Goal: Task Accomplishment & Management: Complete application form

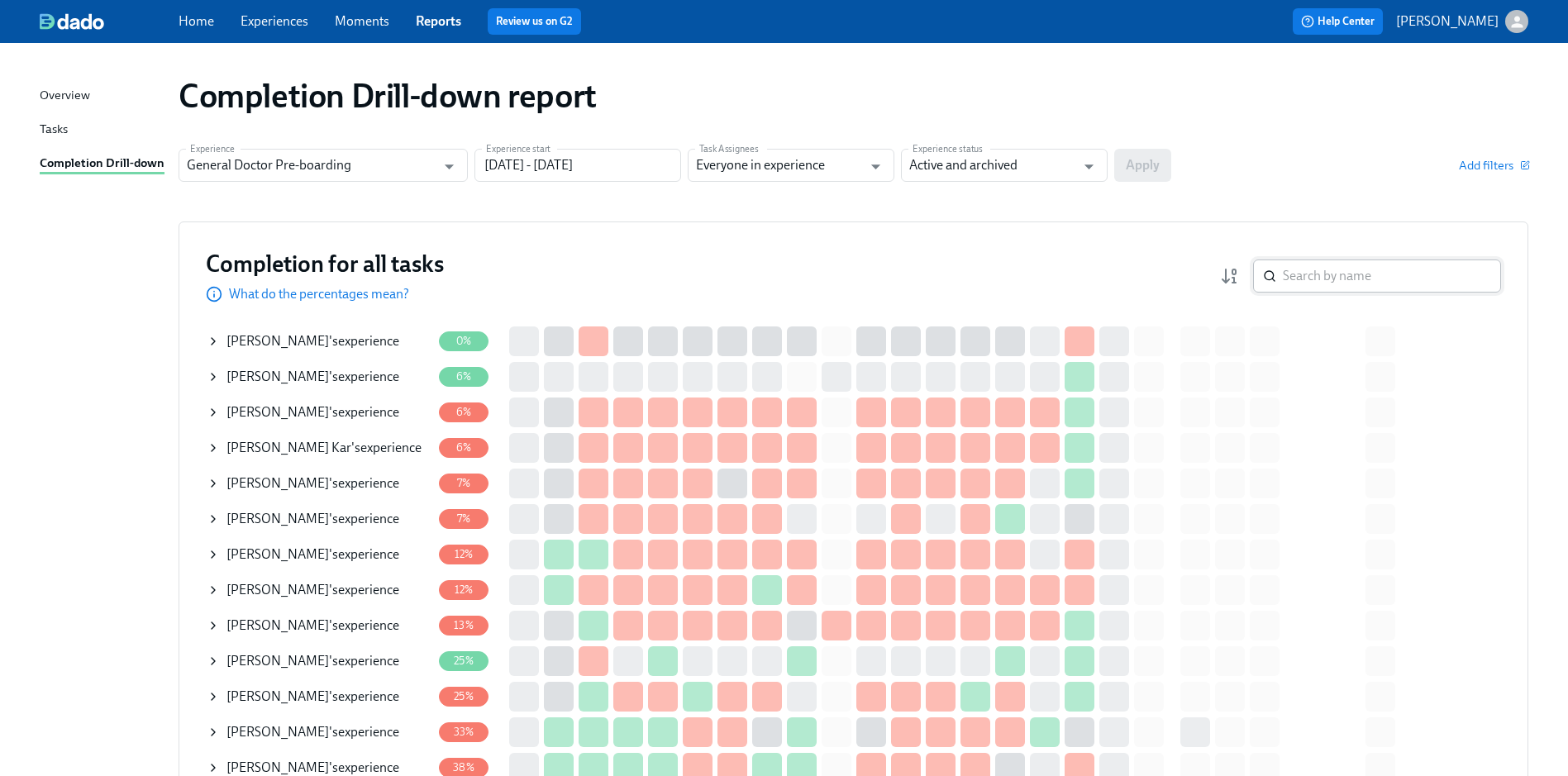
click at [1315, 276] on input "search" at bounding box center [1392, 276] width 218 height 33
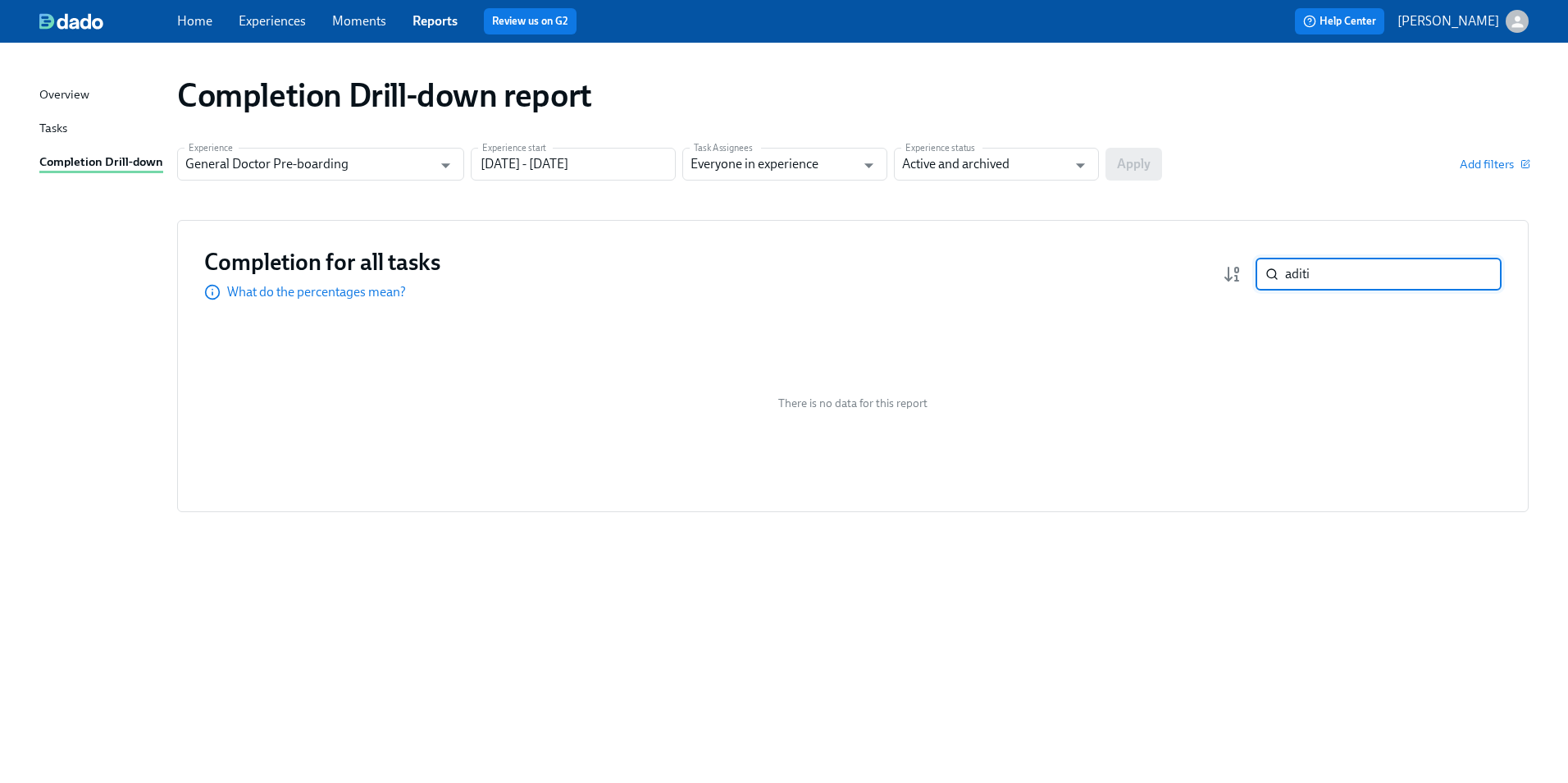
type input "Aditi"
click at [1469, 265] on input "Aditi" at bounding box center [1393, 274] width 217 height 33
click at [1479, 272] on input "Aditi" at bounding box center [1393, 274] width 217 height 33
click at [1383, 273] on input "Aditi" at bounding box center [1393, 274] width 217 height 33
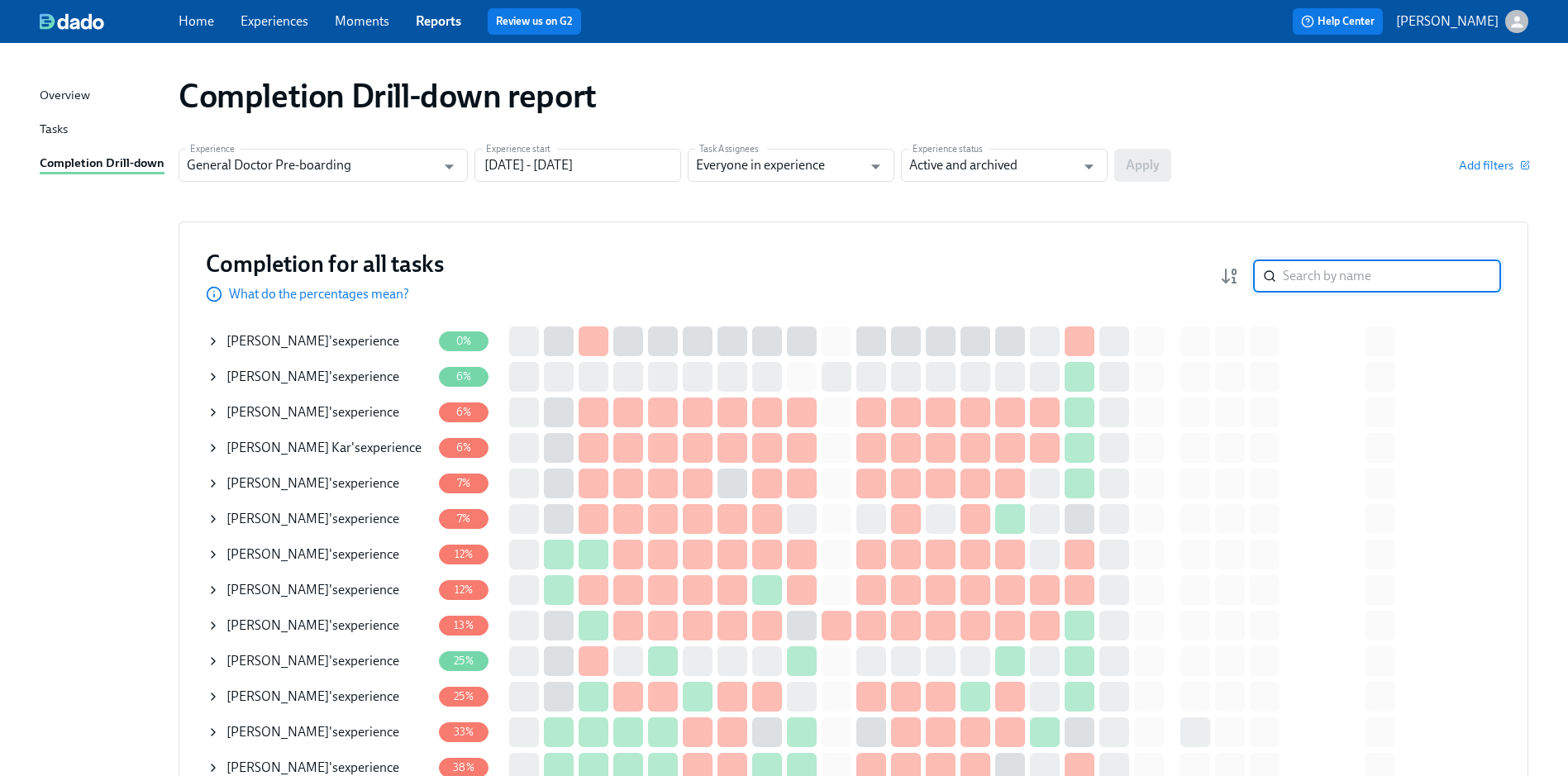
click at [1368, 272] on input "search" at bounding box center [1392, 276] width 218 height 33
type input "[PERSON_NAME]"
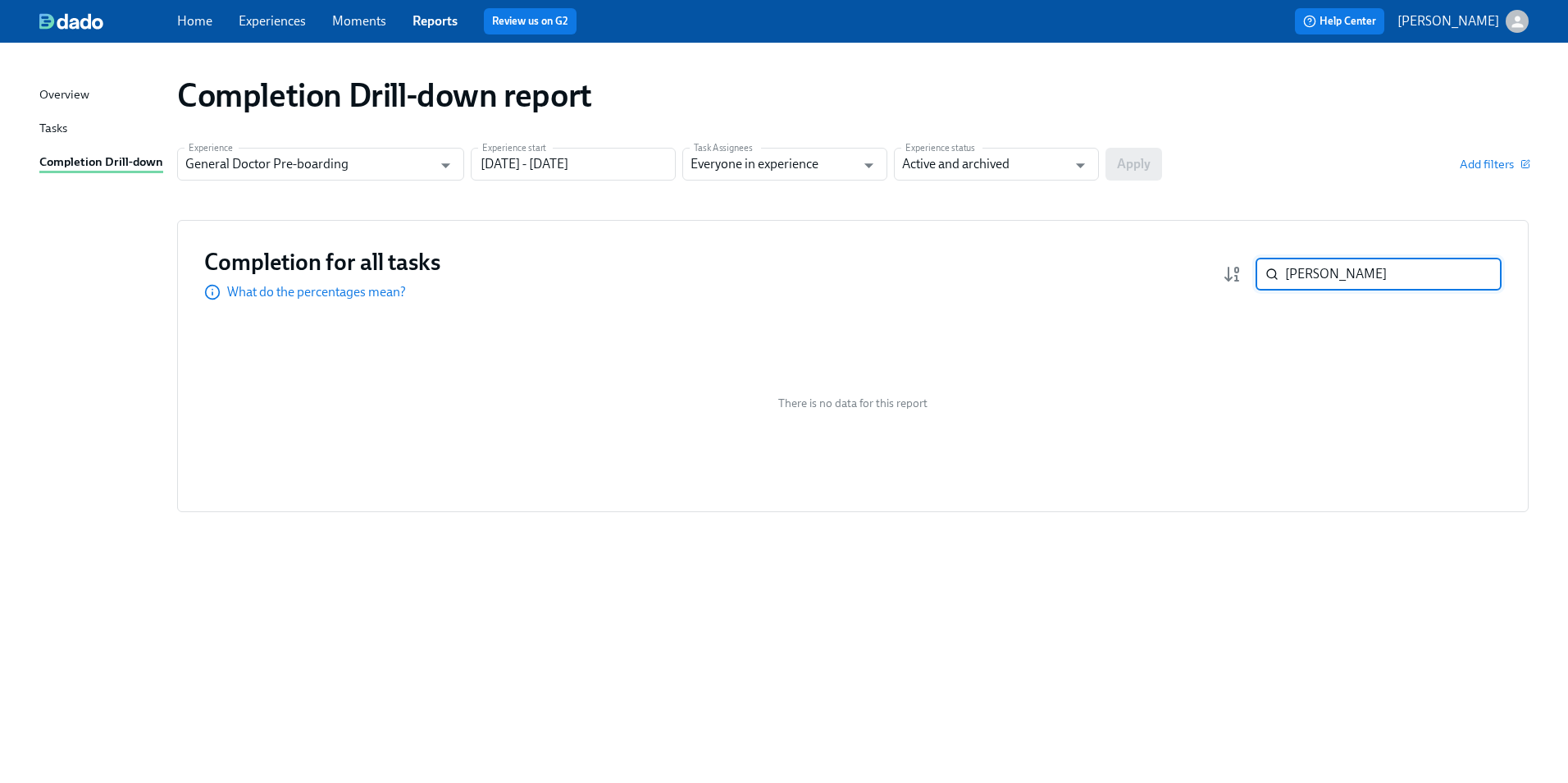
drag, startPoint x: 1357, startPoint y: 270, endPoint x: 1214, endPoint y: 274, distance: 143.1
click at [1214, 274] on div "Completion for all tasks What do the percentages mean? [PERSON_NAME] ​" at bounding box center [853, 274] width 1297 height 54
click at [267, 20] on link "Experiences" at bounding box center [272, 21] width 67 height 15
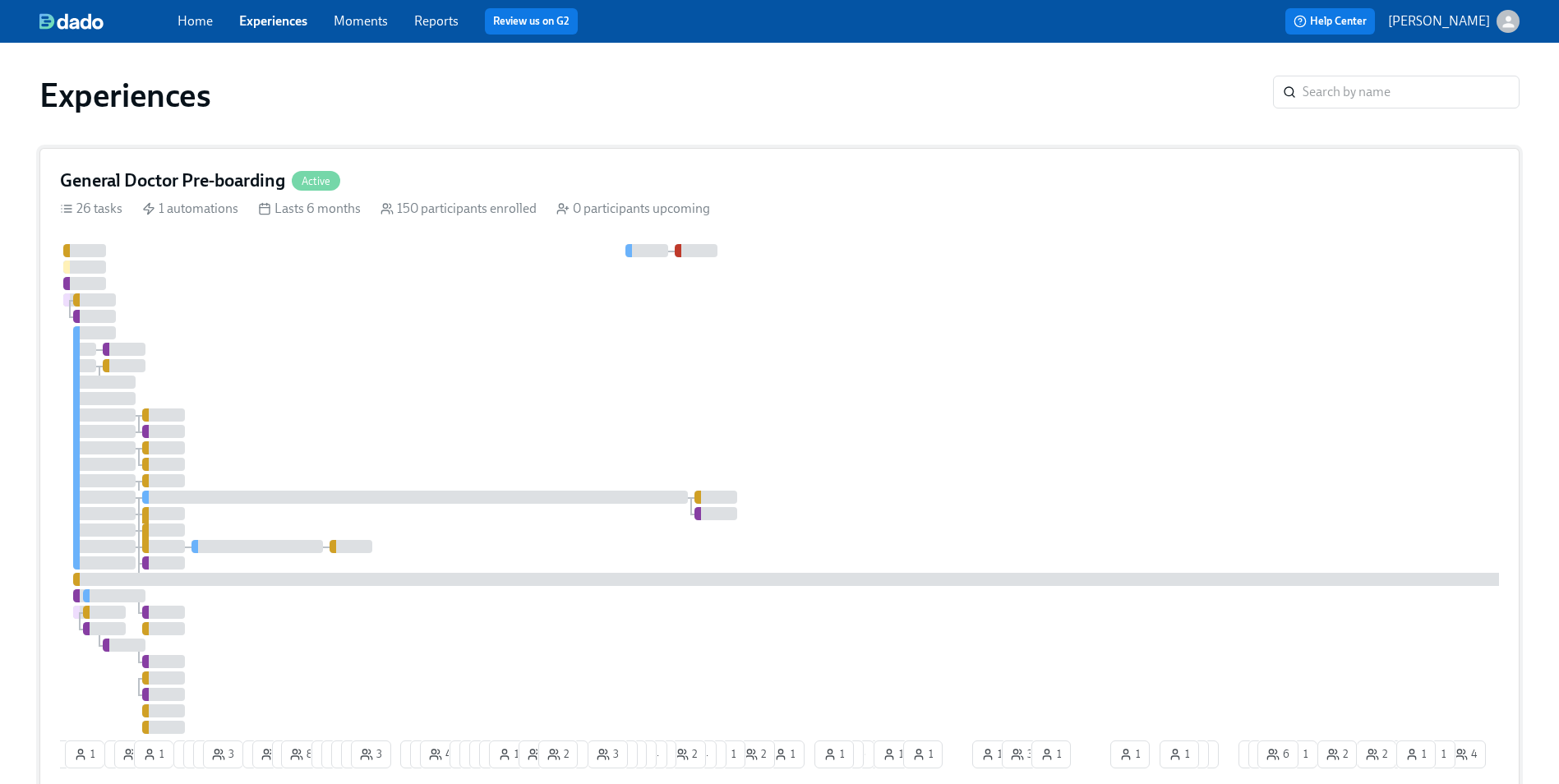
click at [194, 180] on h4 "General Doctor Pre-boarding" at bounding box center [172, 181] width 225 height 25
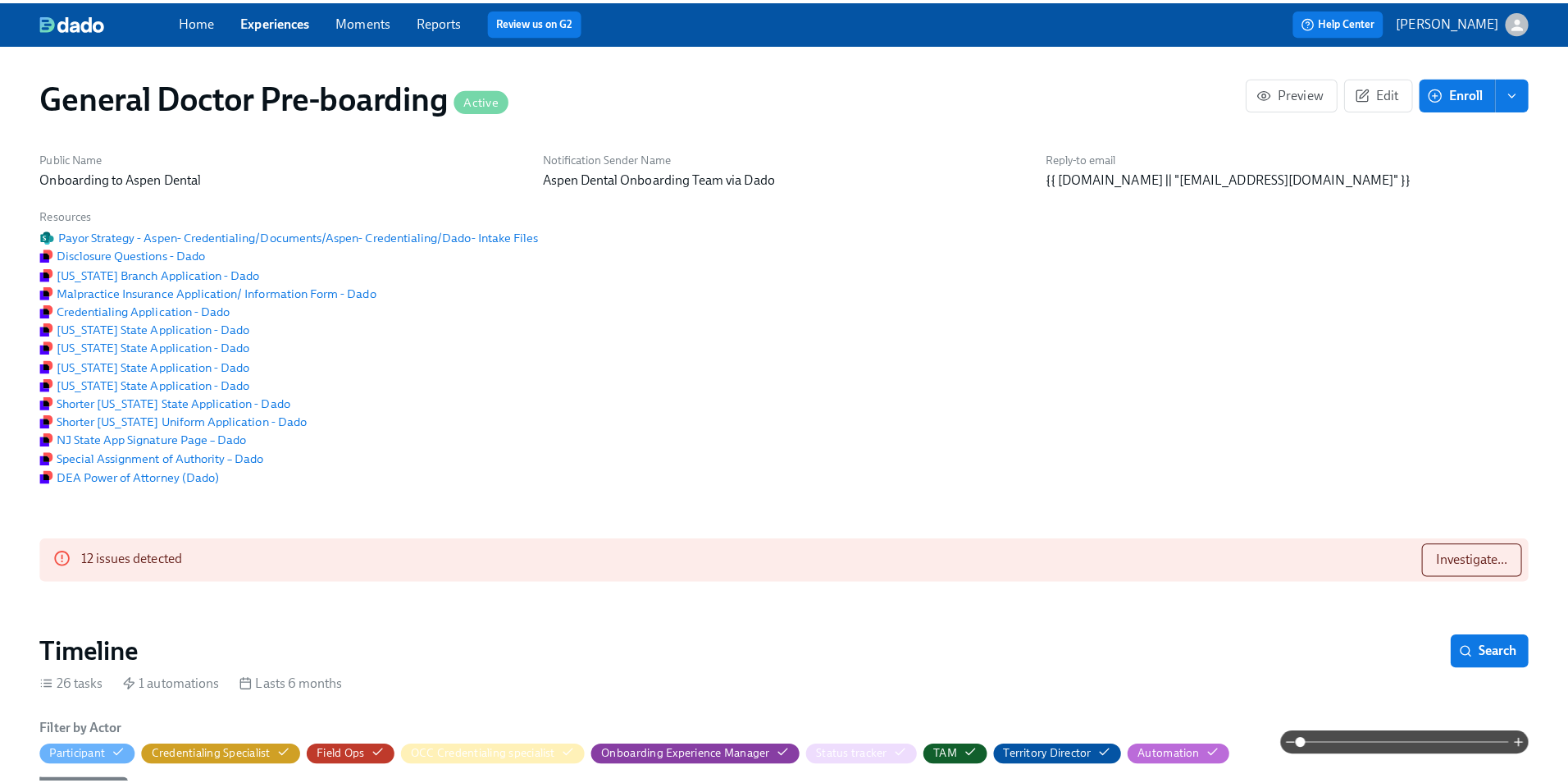
scroll to position [0, 35308]
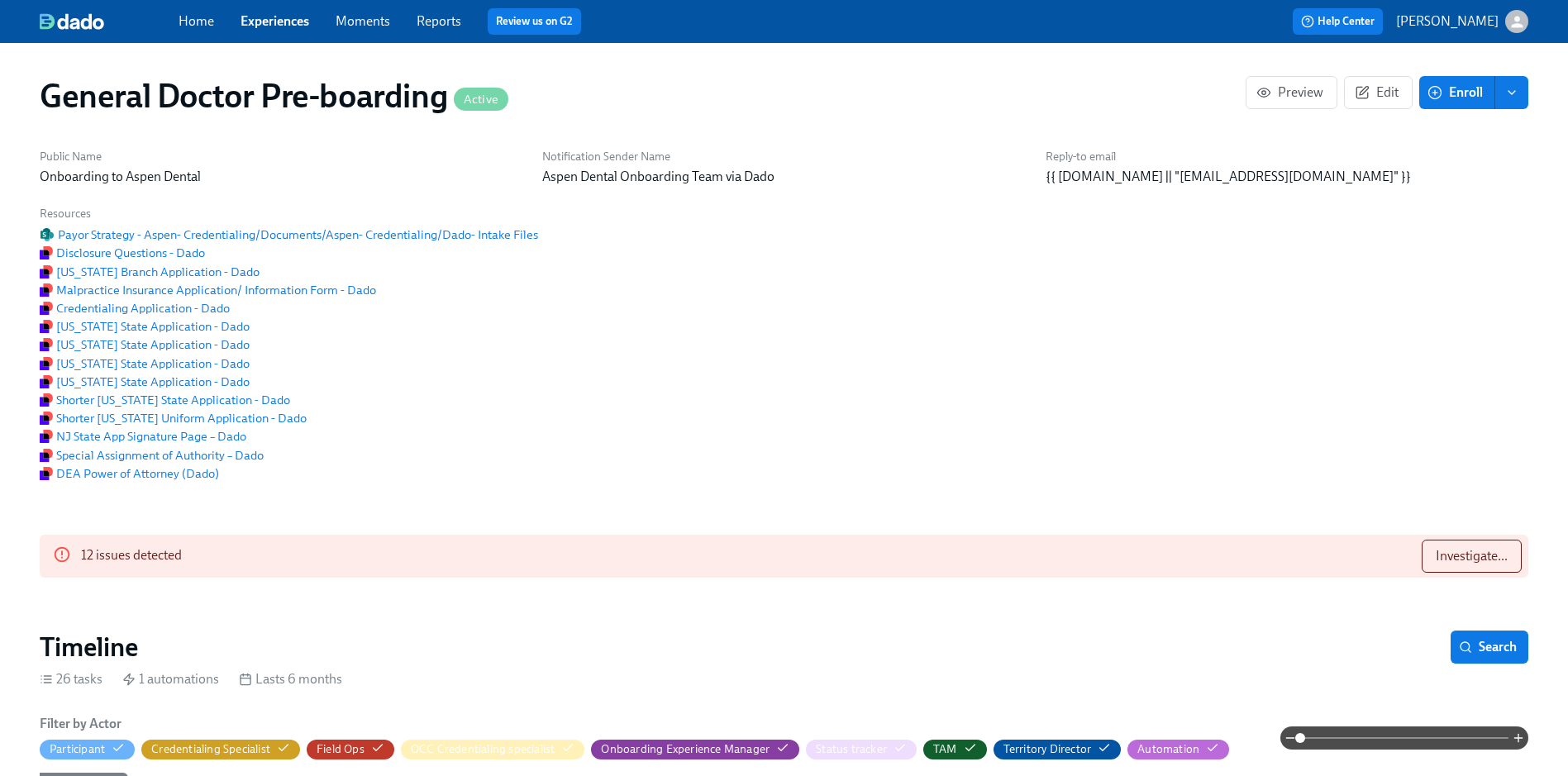
click at [1435, 105] on button "Enroll" at bounding box center [1457, 92] width 76 height 33
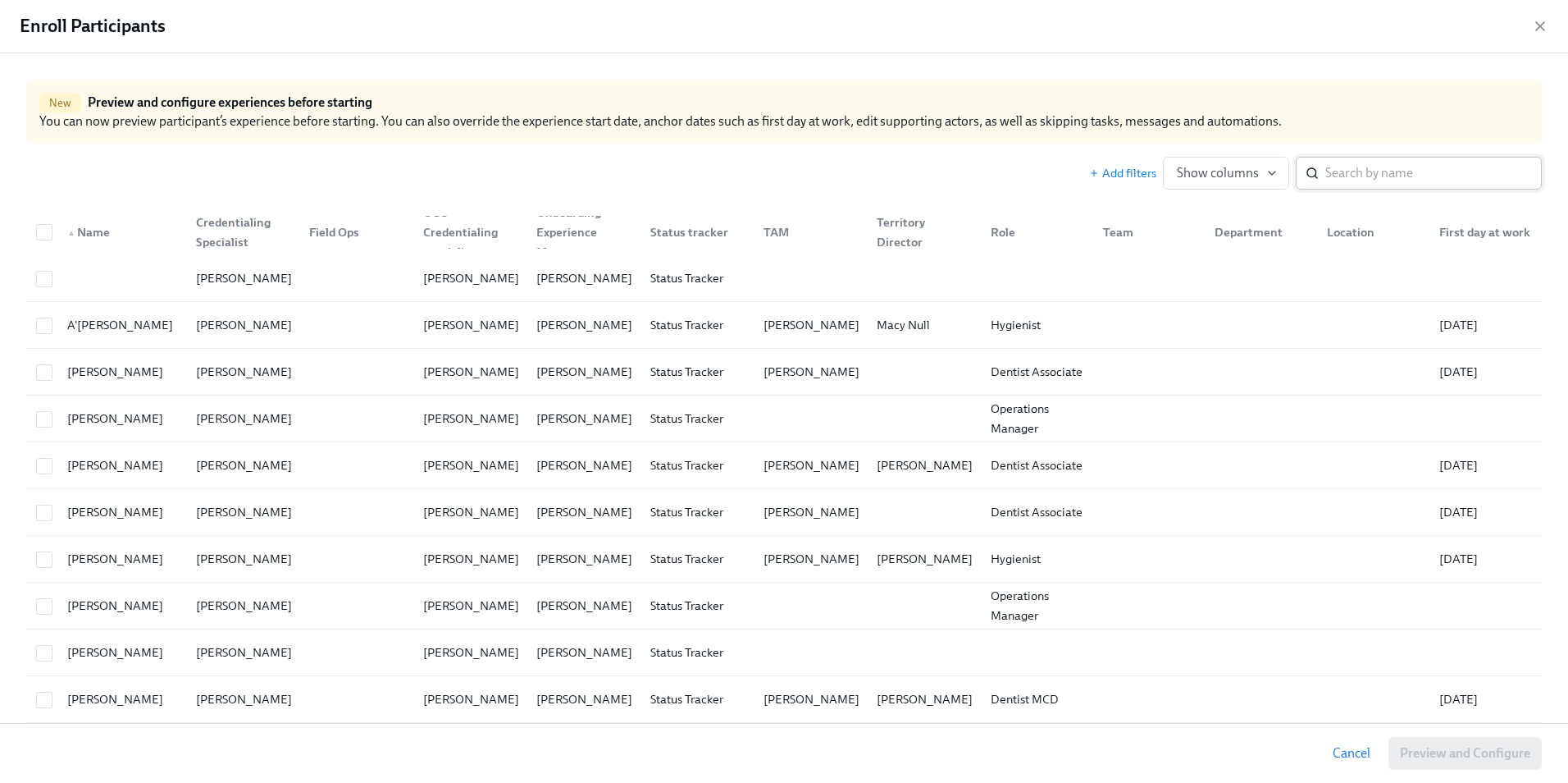
click at [1360, 180] on input "search" at bounding box center [1433, 173] width 217 height 33
paste input "[PERSON_NAME]"
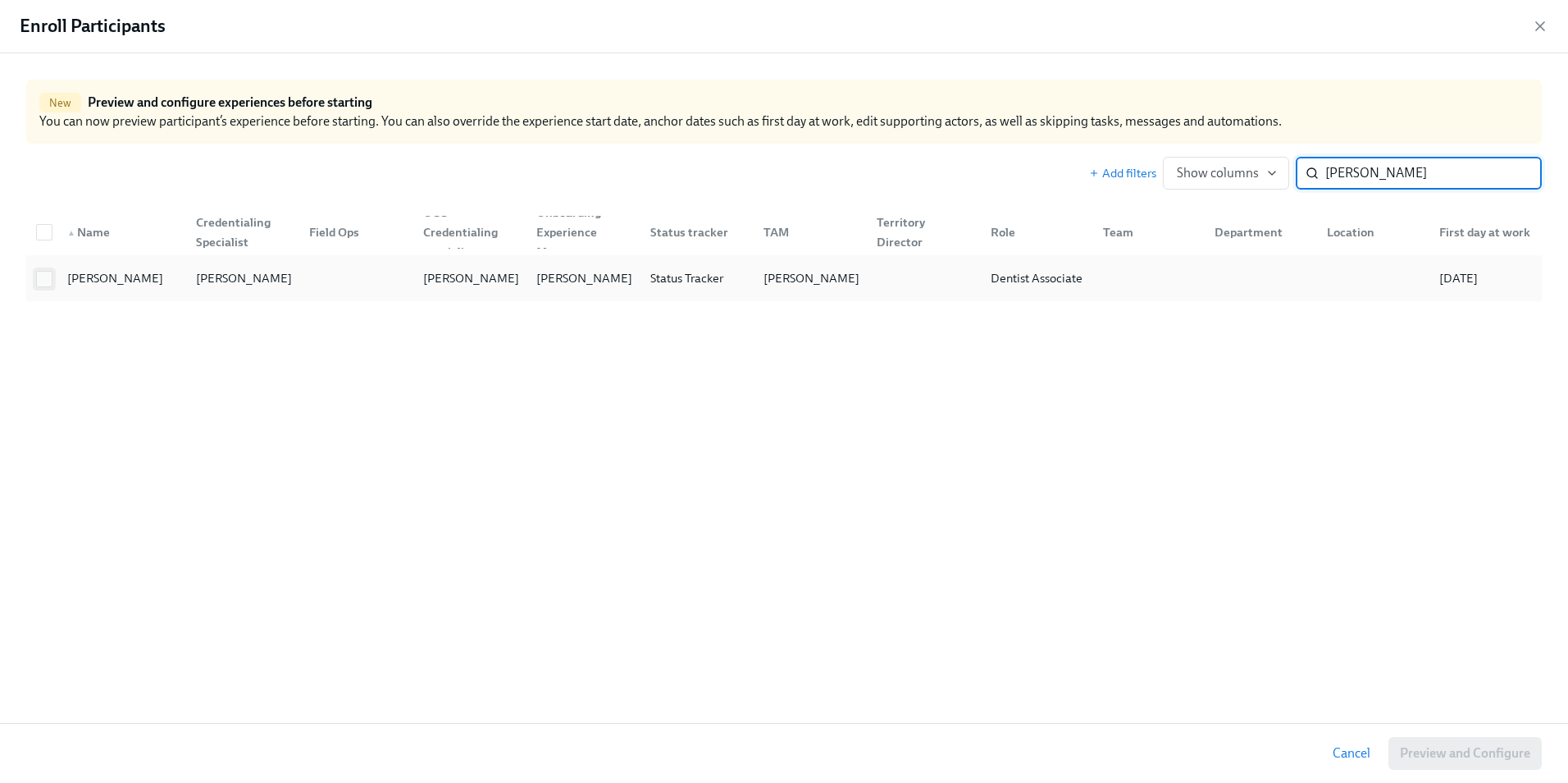
type input "[PERSON_NAME]"
click at [50, 282] on input "checkbox" at bounding box center [44, 279] width 15 height 15
checkbox input "true"
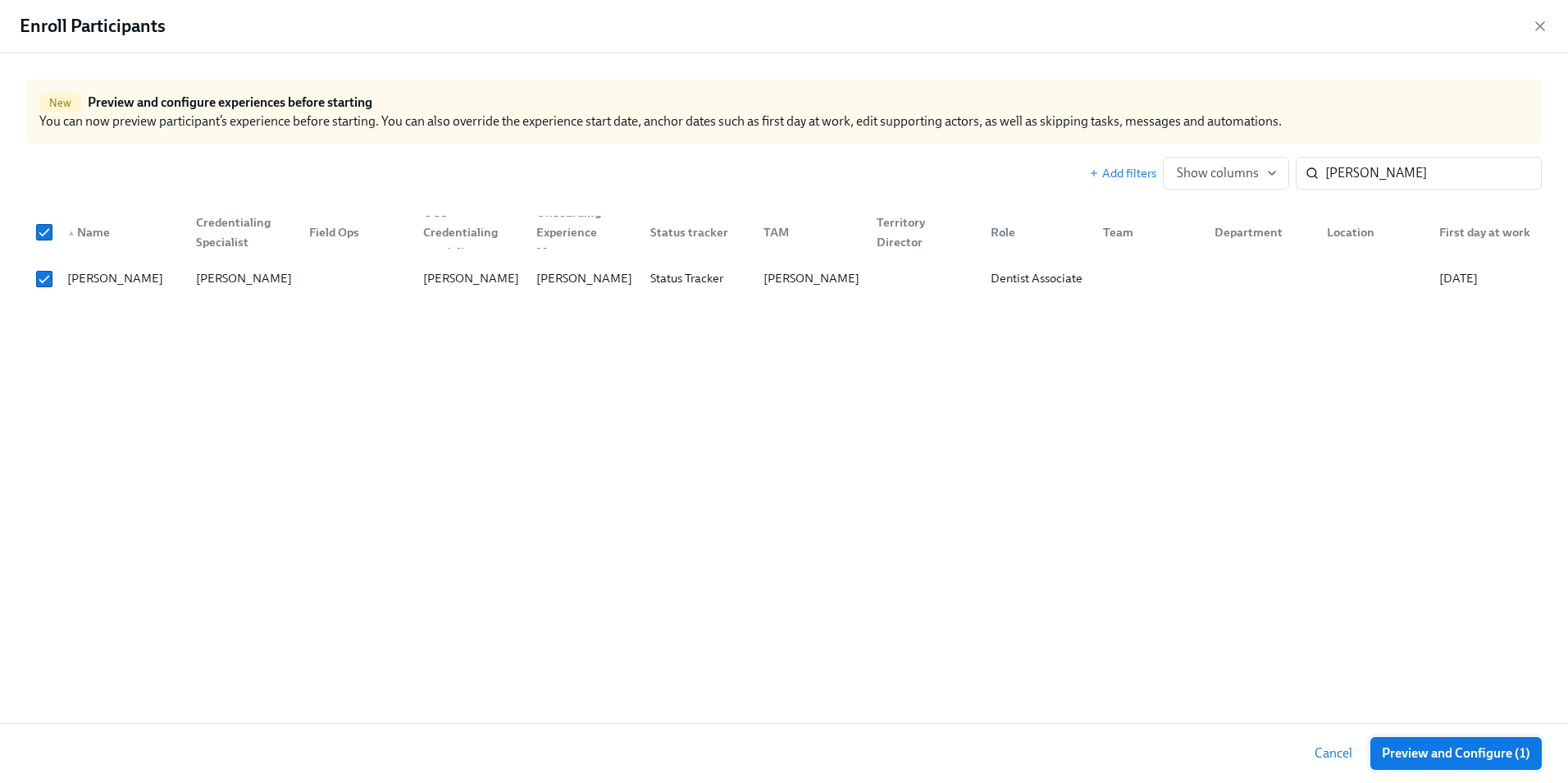
click at [1448, 759] on button "Preview and Configure (1)" at bounding box center [1455, 753] width 171 height 33
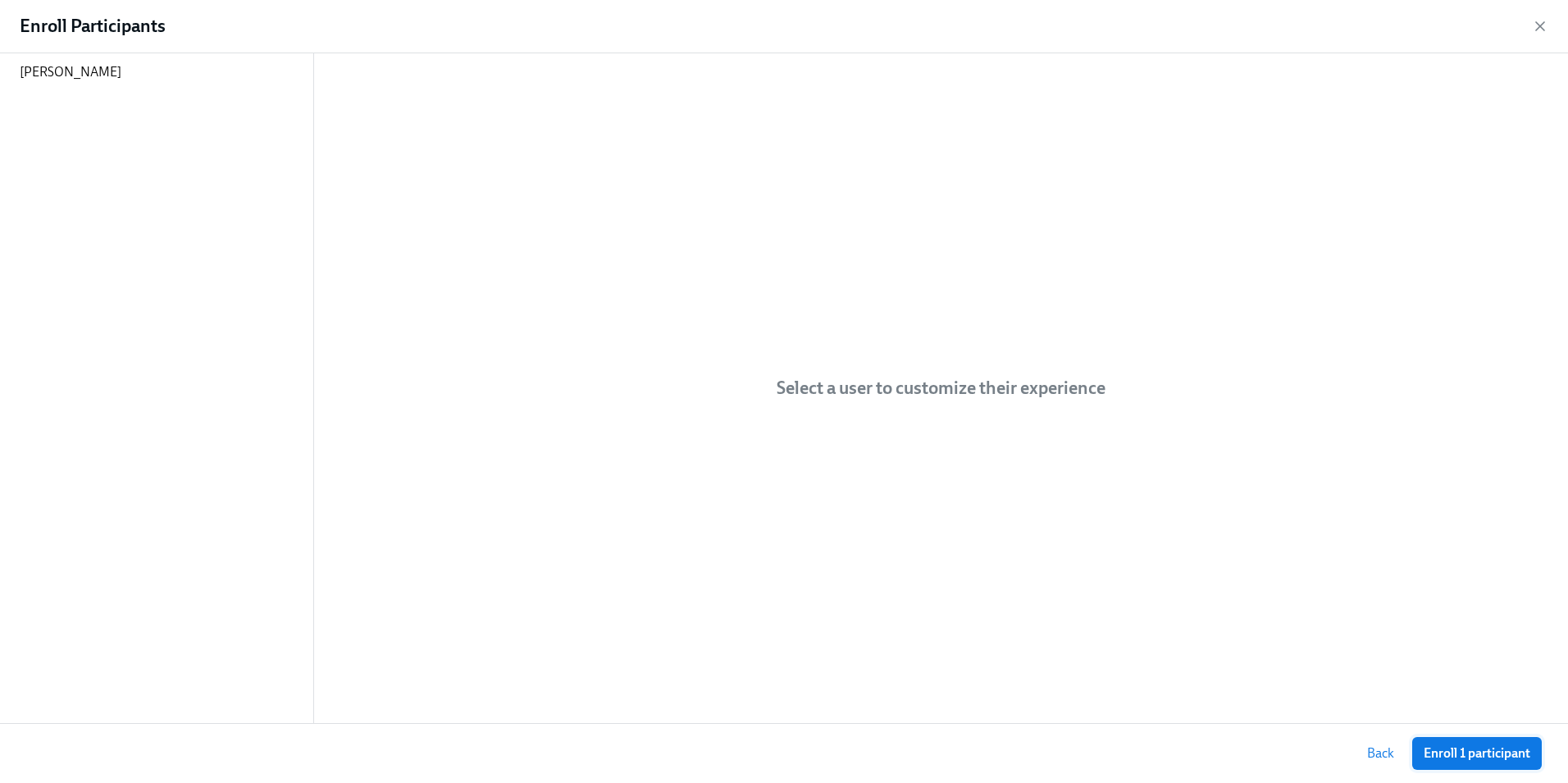
click at [1453, 759] on span "Enroll 1 participant" at bounding box center [1476, 753] width 107 height 16
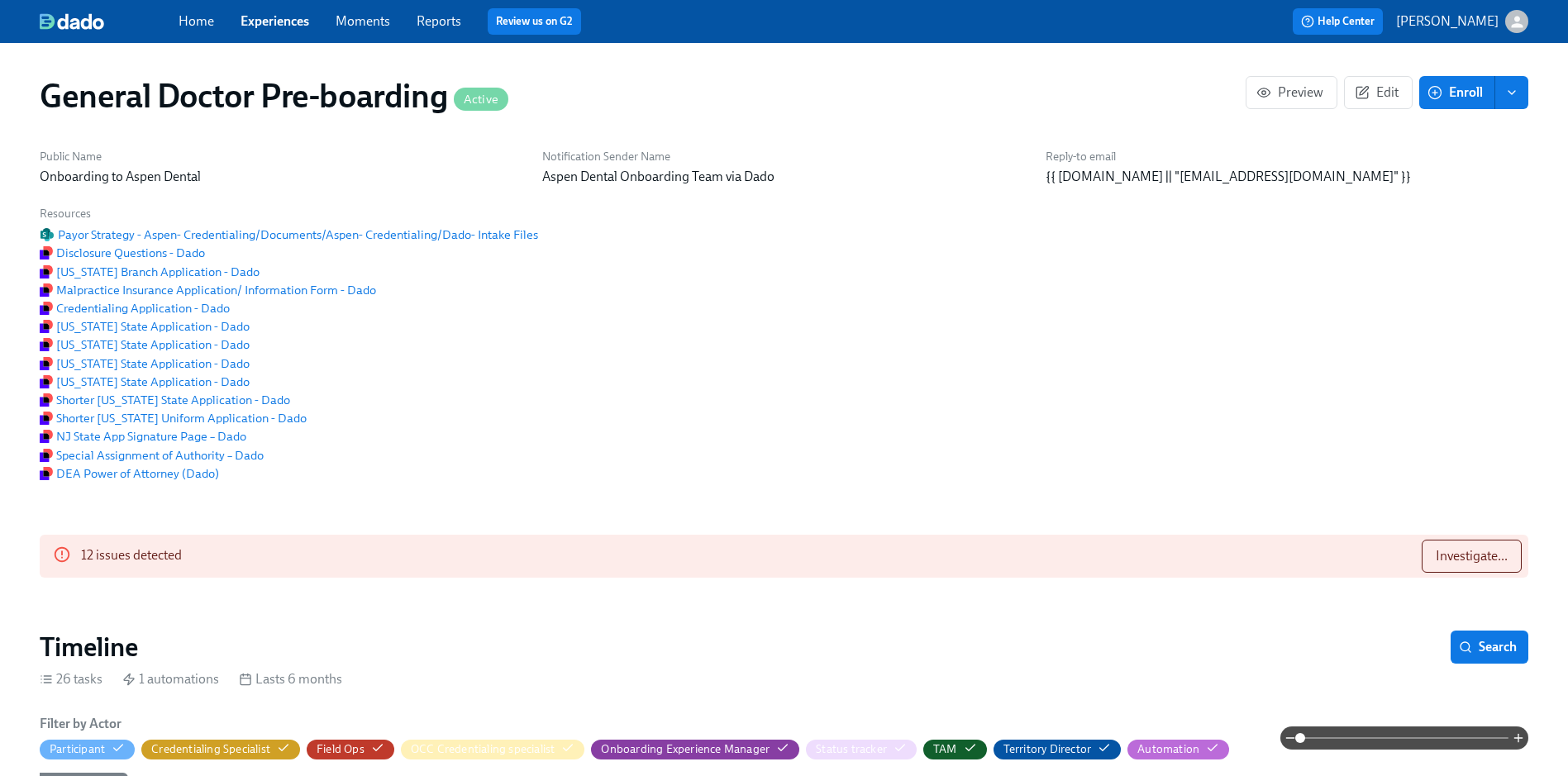
scroll to position [0, 35848]
